Goal: Use online tool/utility: Utilize a website feature to perform a specific function

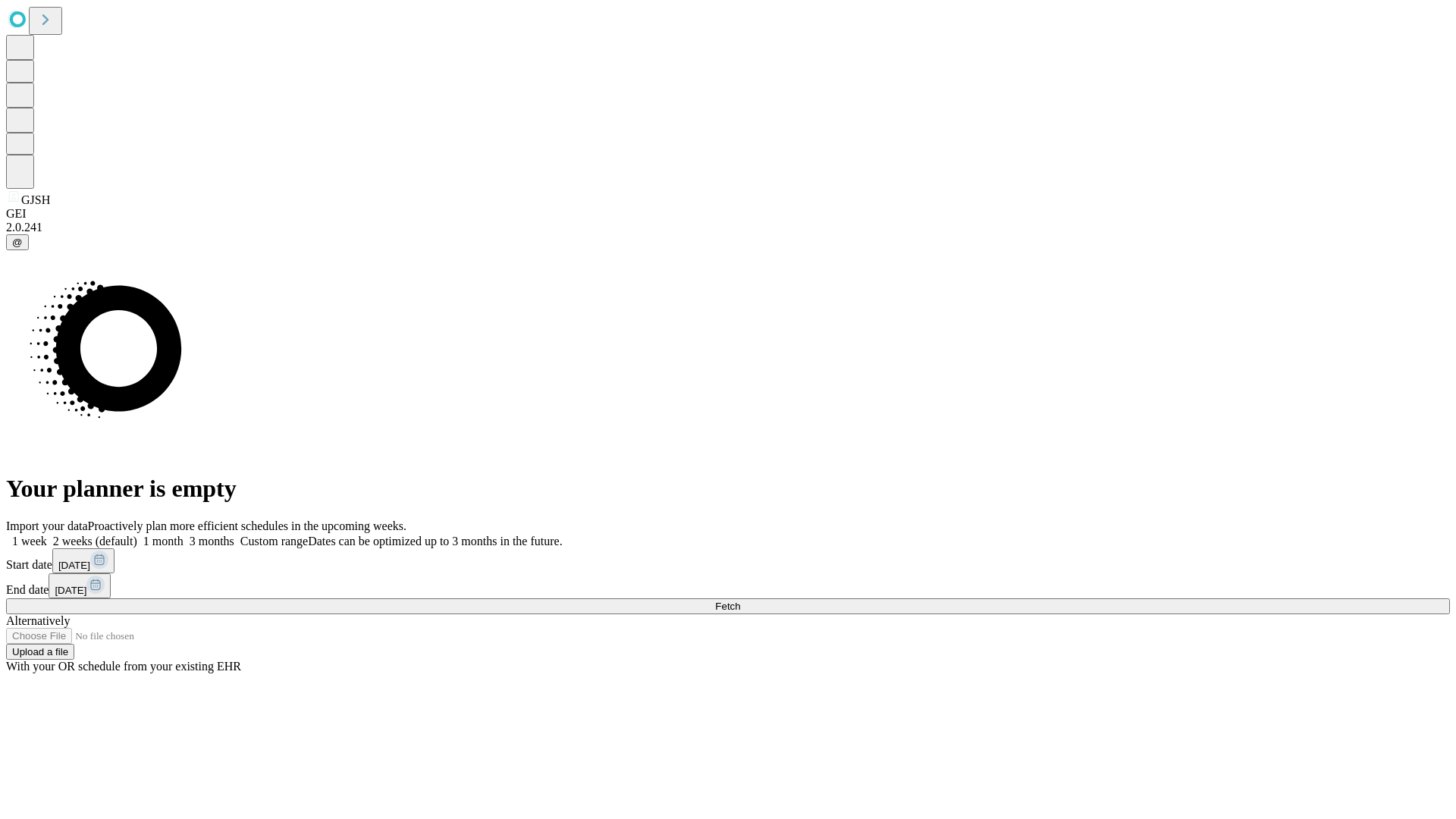
click at [740, 601] on span "Fetch" at bounding box center [728, 606] width 25 height 11
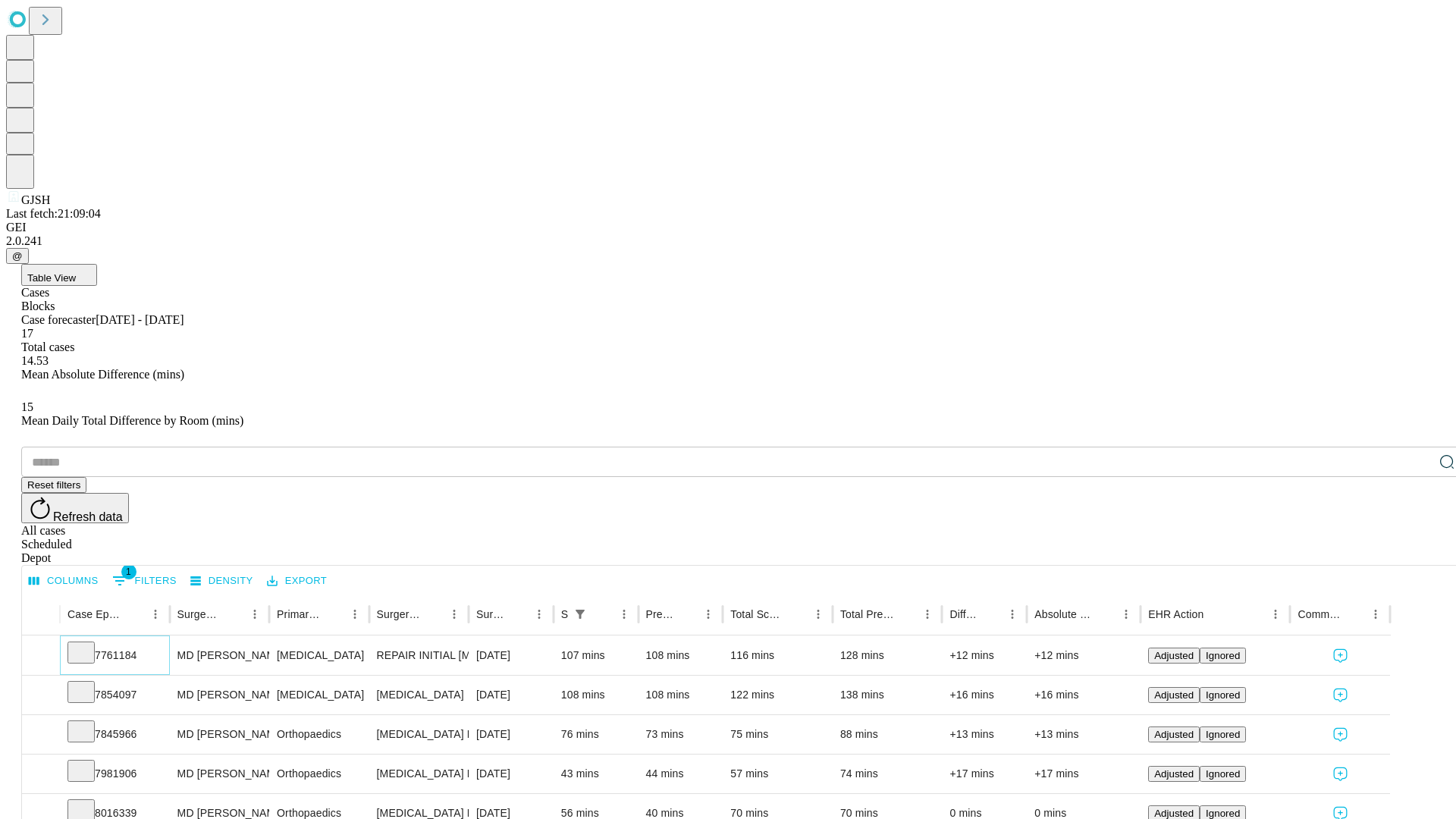
click at [89, 643] on icon at bounding box center [81, 651] width 15 height 15
